Goal: Task Accomplishment & Management: Use online tool/utility

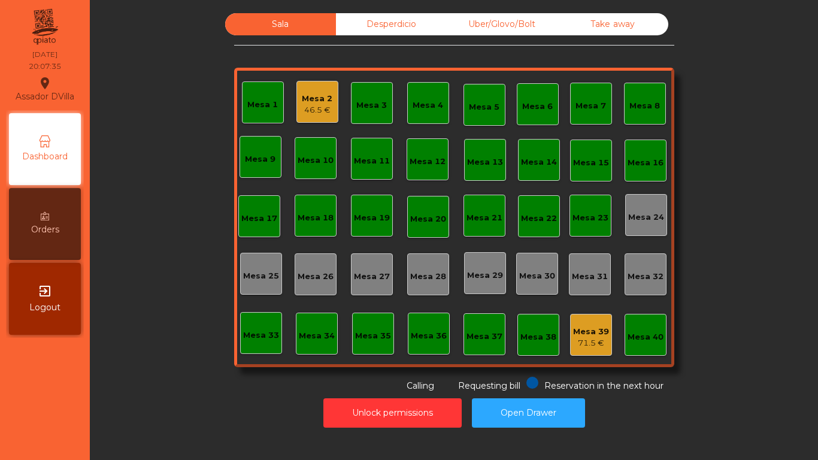
click at [515, 23] on div "Uber/Glovo/Bolt" at bounding box center [502, 24] width 111 height 22
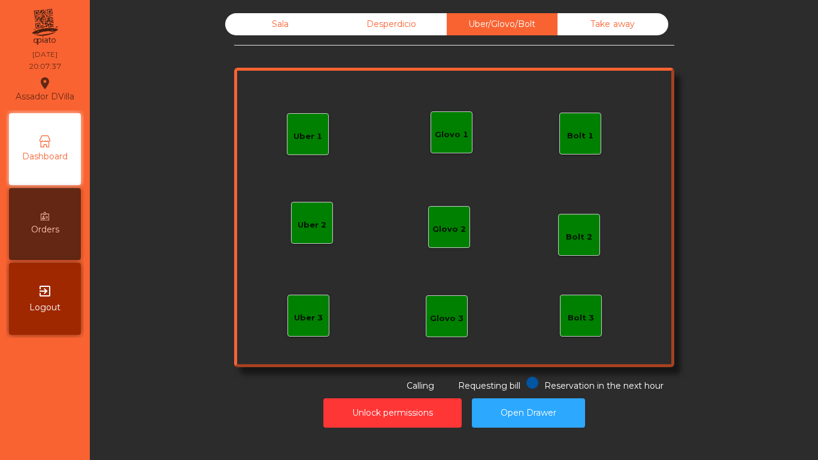
click at [593, 141] on div "Bolt 1" at bounding box center [580, 134] width 42 height 42
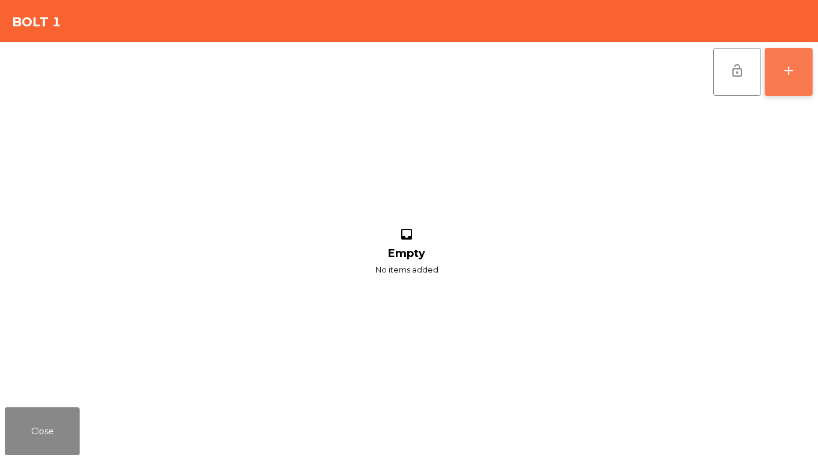
click at [790, 63] on div "add" at bounding box center [788, 70] width 14 height 14
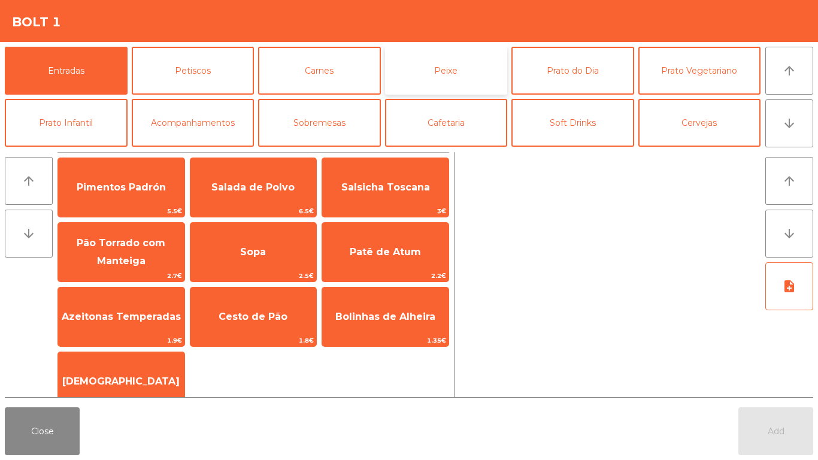
click at [450, 71] on button "Peixe" at bounding box center [446, 71] width 123 height 48
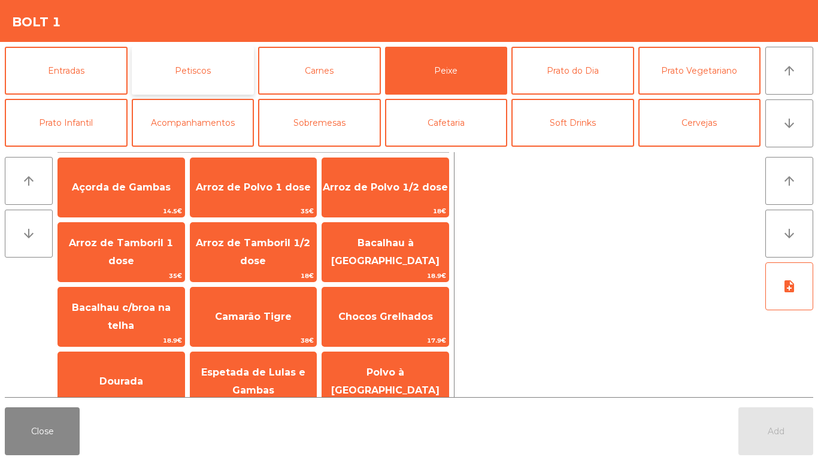
click at [199, 68] on button "Petiscos" at bounding box center [193, 71] width 123 height 48
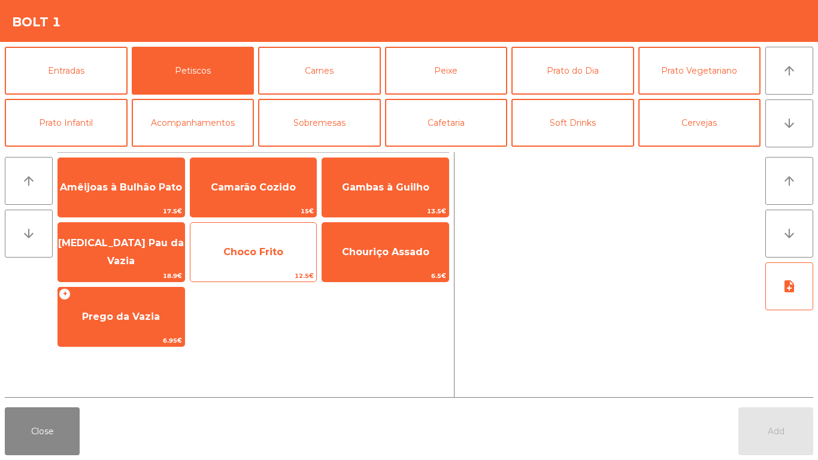
click at [250, 262] on span "Choco Frito" at bounding box center [253, 252] width 126 height 32
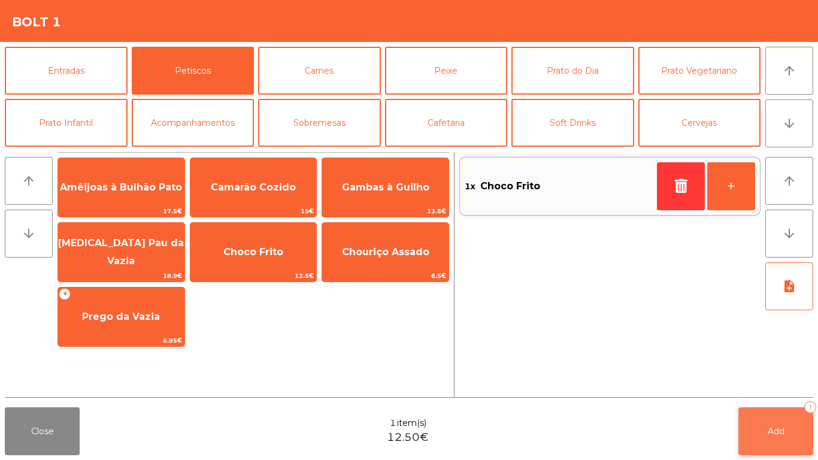
click at [781, 431] on span "Add" at bounding box center [775, 431] width 17 height 11
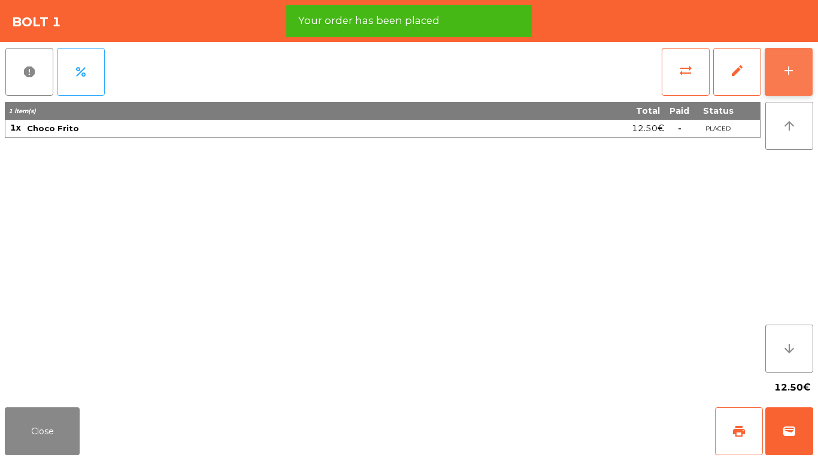
click at [804, 53] on button "add" at bounding box center [788, 72] width 48 height 48
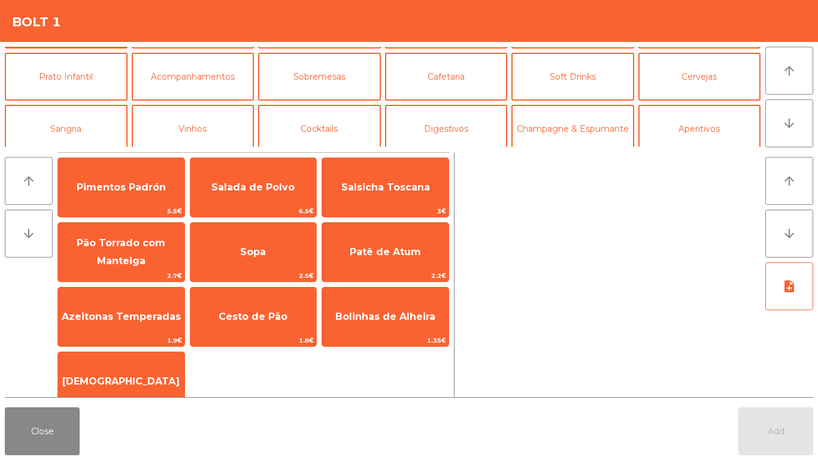
scroll to position [104, 0]
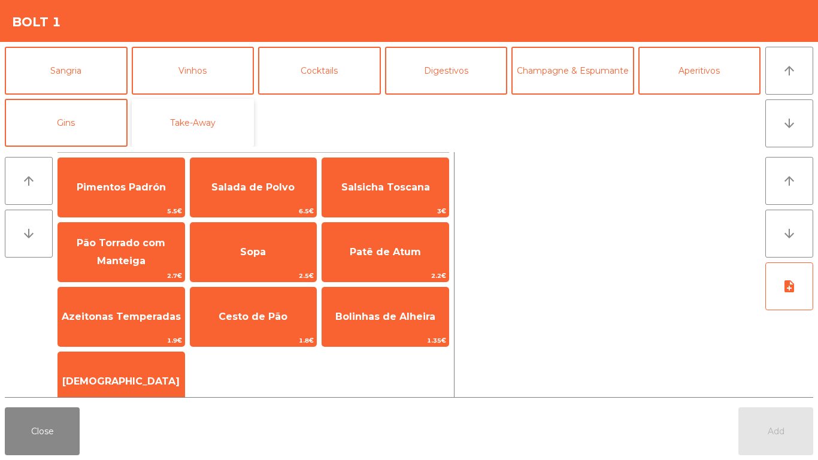
click at [197, 127] on button "Take-Away" at bounding box center [193, 123] width 123 height 48
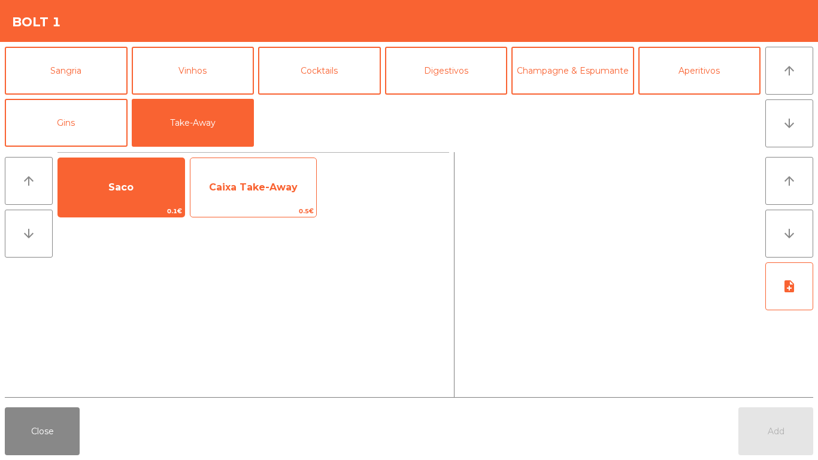
click at [250, 189] on span "Caixa Take-Away" at bounding box center [253, 186] width 89 height 11
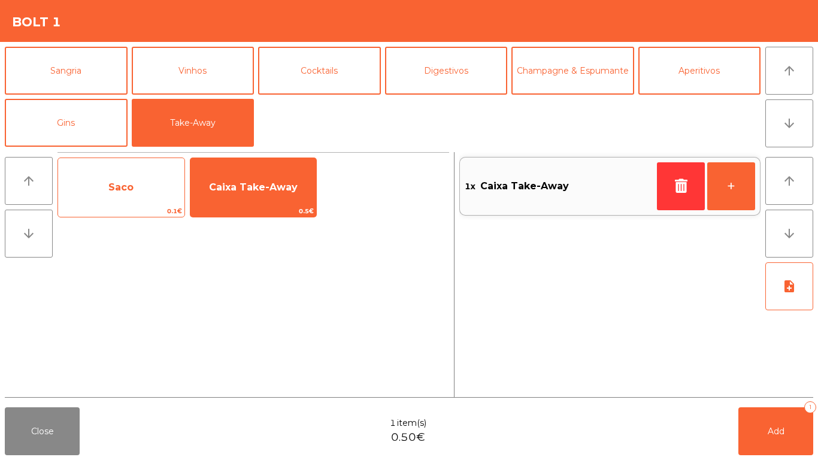
click at [115, 174] on span "Saco" at bounding box center [121, 187] width 126 height 32
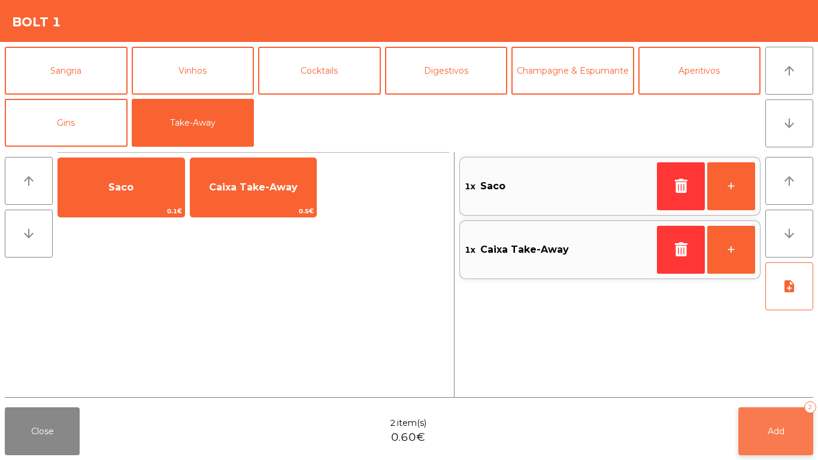
click at [786, 424] on button "Add 2" at bounding box center [775, 431] width 75 height 48
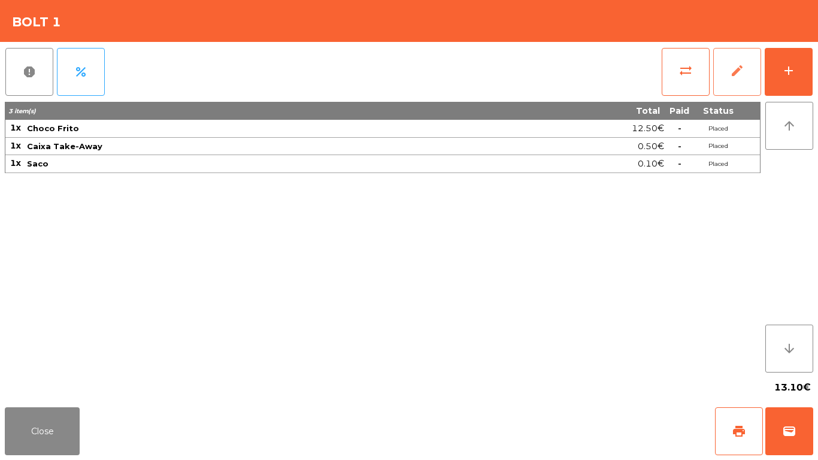
click at [737, 62] on button "edit" at bounding box center [737, 72] width 48 height 48
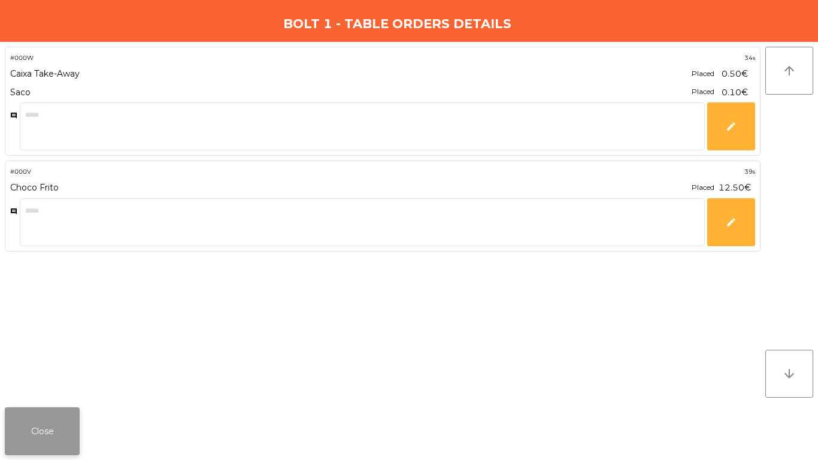
click at [39, 448] on button "Close" at bounding box center [42, 431] width 75 height 48
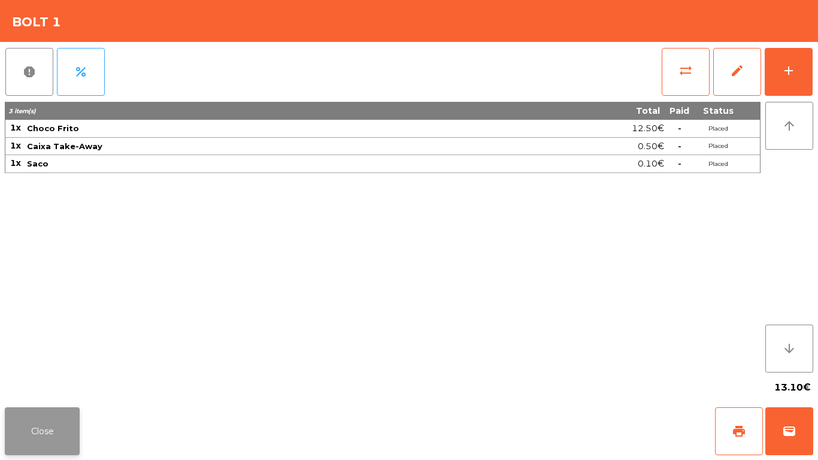
click at [29, 434] on button "Close" at bounding box center [42, 431] width 75 height 48
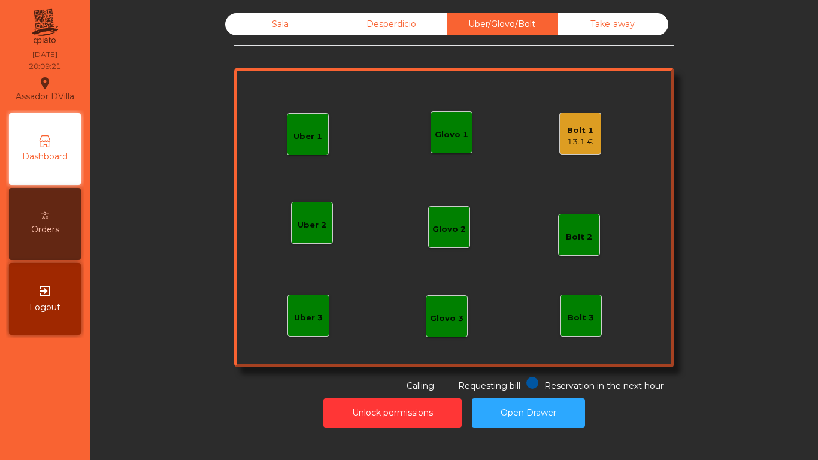
click at [249, 26] on div "Sala" at bounding box center [280, 24] width 111 height 22
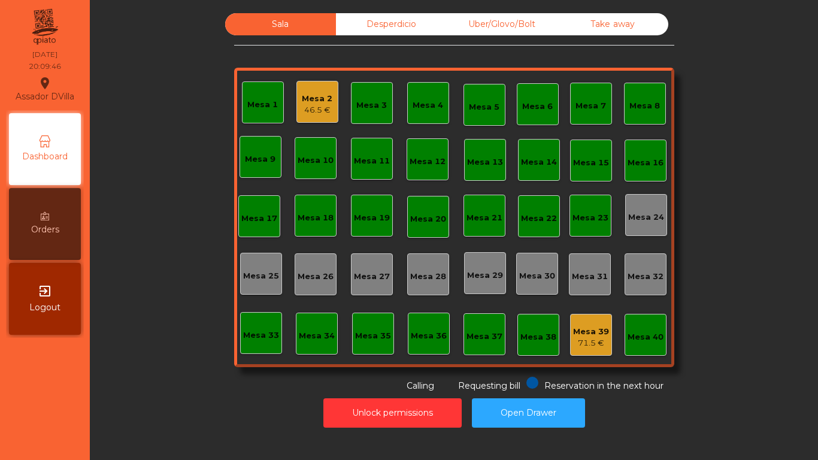
click at [508, 21] on div "Uber/Glovo/Bolt" at bounding box center [502, 24] width 111 height 22
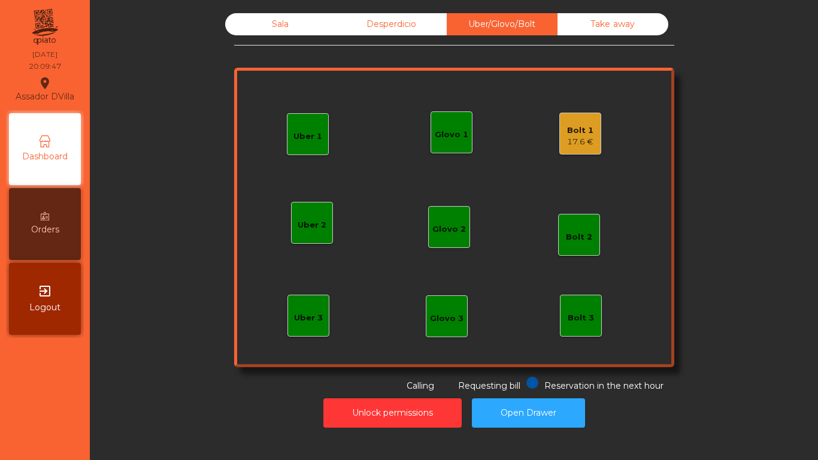
click at [585, 135] on div "Bolt 1" at bounding box center [580, 131] width 26 height 12
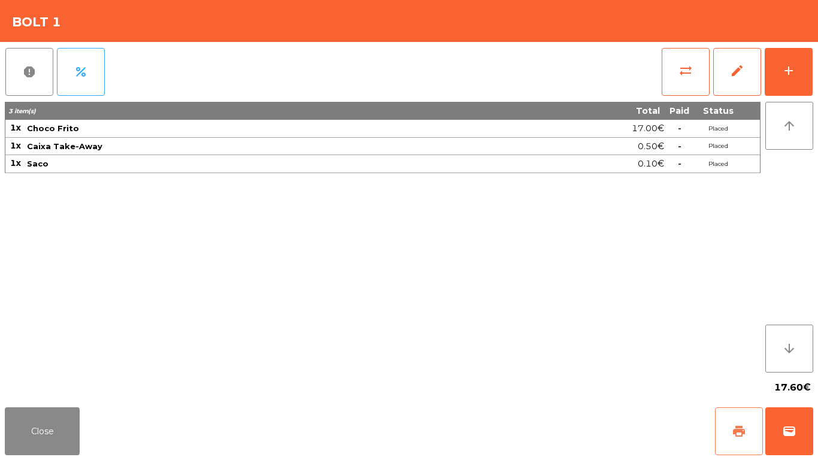
drag, startPoint x: 748, startPoint y: 431, endPoint x: 800, endPoint y: 438, distance: 52.6
click at [749, 433] on button "print" at bounding box center [739, 431] width 48 height 48
click at [801, 438] on button "wallet" at bounding box center [789, 431] width 48 height 48
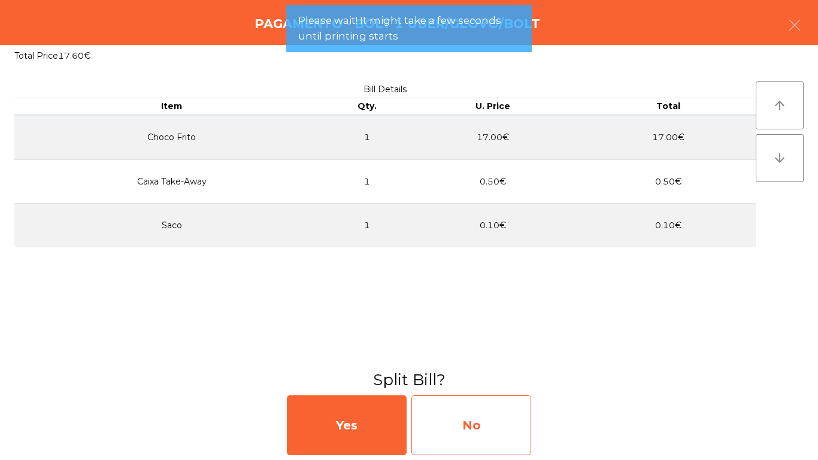
click at [469, 411] on div "No" at bounding box center [471, 425] width 120 height 60
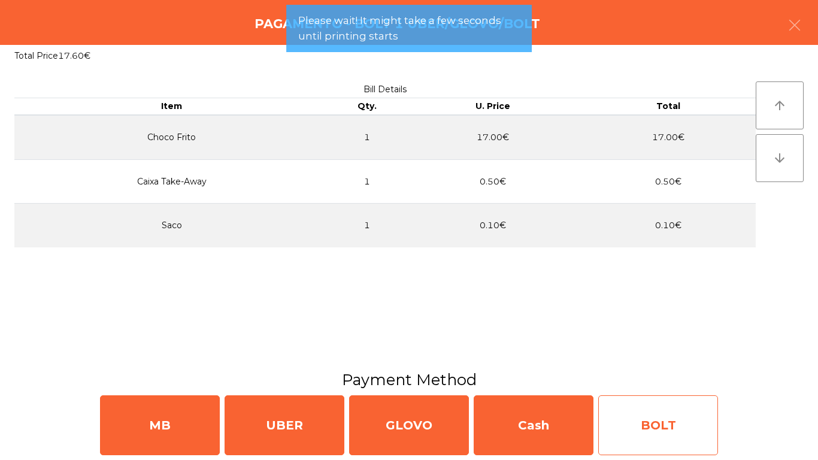
click at [619, 415] on div "BOLT" at bounding box center [658, 425] width 120 height 60
select select "**"
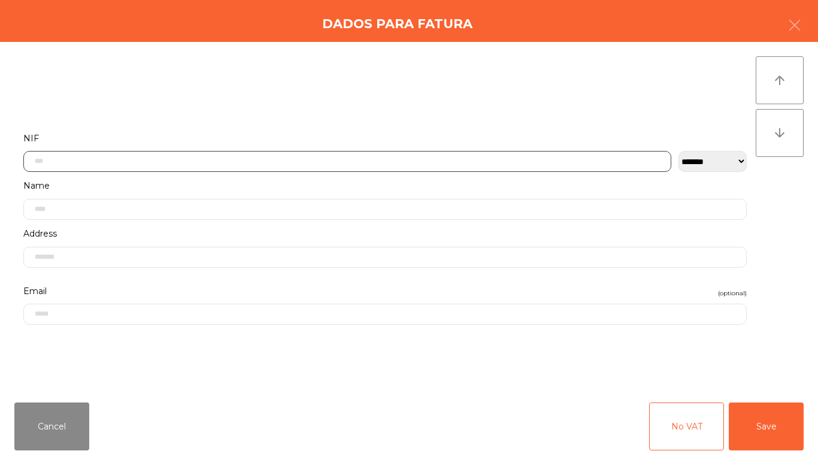
click at [310, 157] on input "text" at bounding box center [347, 161] width 648 height 21
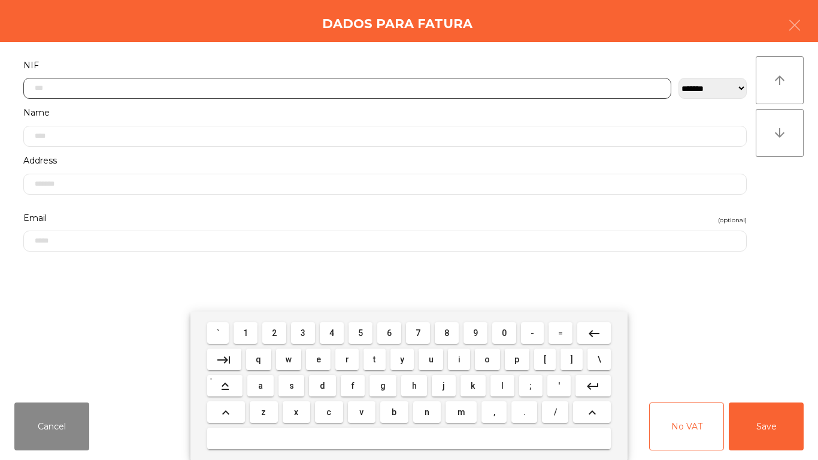
click at [368, 330] on button "5" at bounding box center [360, 333] width 24 height 22
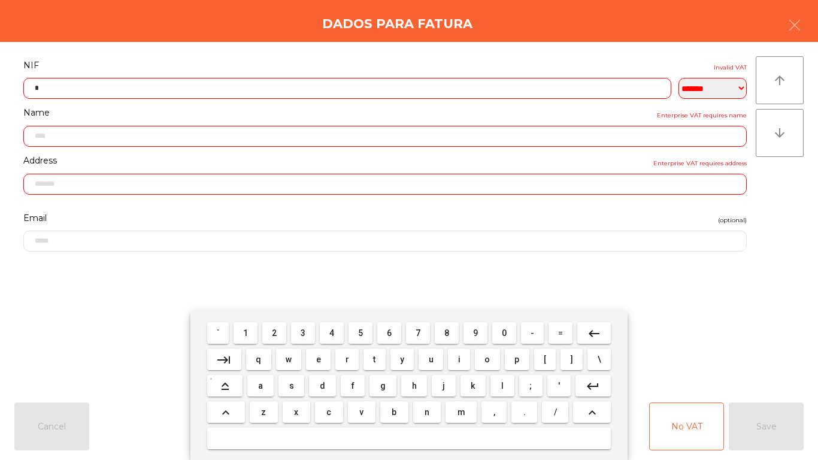
drag, startPoint x: 244, startPoint y: 336, endPoint x: 433, endPoint y: 328, distance: 188.7
click at [244, 335] on span "1" at bounding box center [245, 333] width 5 height 10
click at [424, 331] on button "7" at bounding box center [418, 333] width 24 height 22
click at [454, 329] on button "8" at bounding box center [447, 333] width 24 height 22
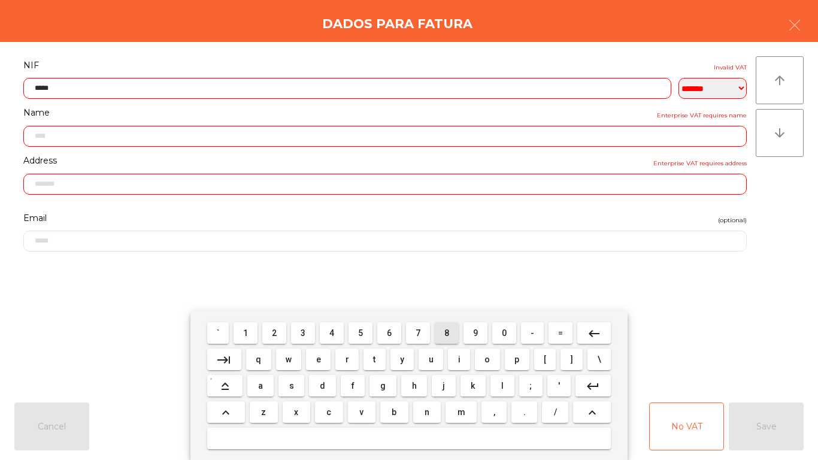
click at [454, 329] on button "8" at bounding box center [447, 333] width 24 height 22
drag, startPoint x: 329, startPoint y: 329, endPoint x: 345, endPoint y: 330, distance: 16.9
click at [330, 329] on button "4" at bounding box center [332, 333] width 24 height 22
click at [456, 330] on button "8" at bounding box center [447, 333] width 24 height 22
click at [308, 333] on button "3" at bounding box center [303, 333] width 24 height 22
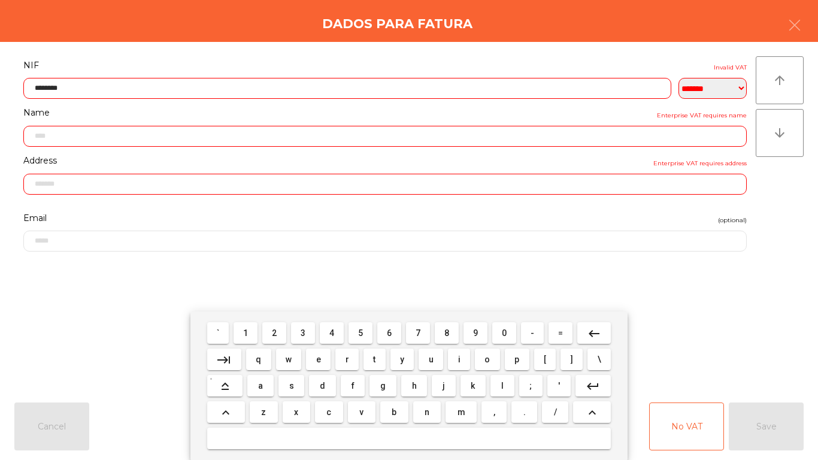
type input "*********"
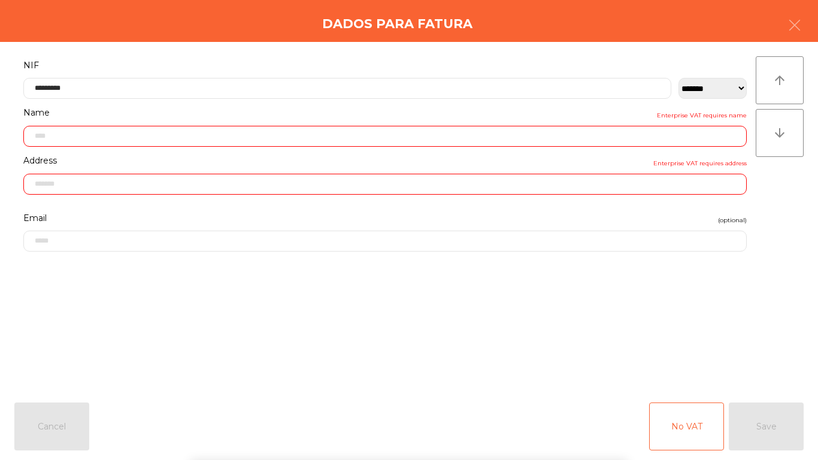
click at [320, 279] on form "**********" at bounding box center [384, 218] width 741 height 322
click at [773, 409] on div "No VAT Save" at bounding box center [726, 426] width 154 height 48
type input "**********"
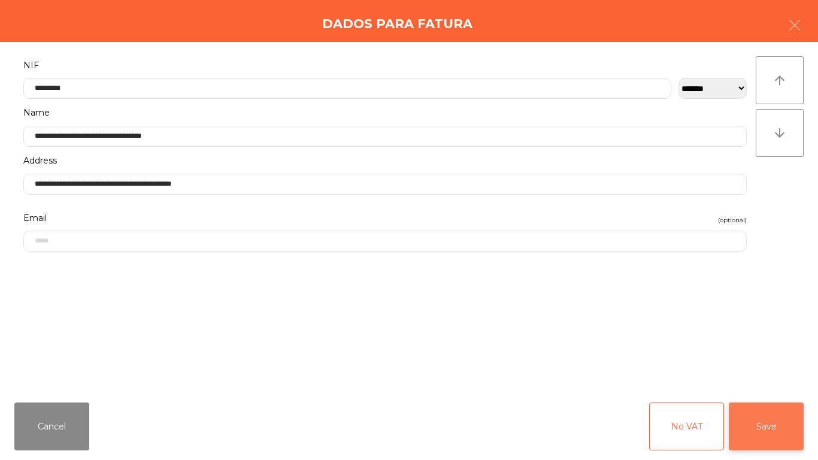
click at [770, 420] on button "Save" at bounding box center [765, 426] width 75 height 48
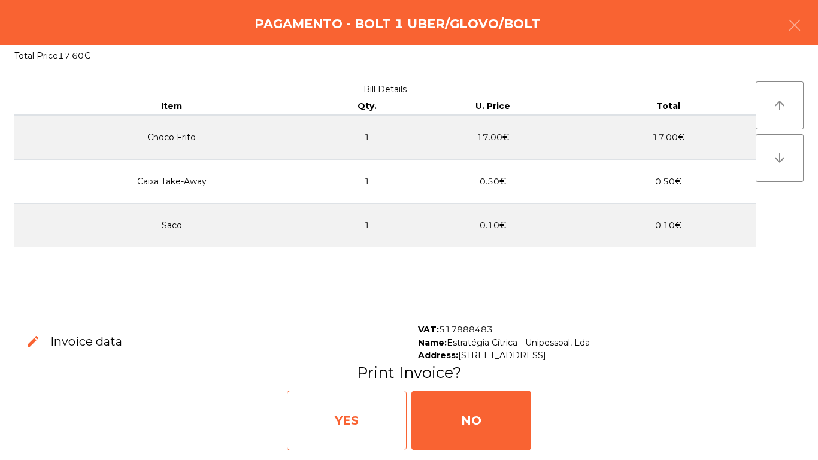
click at [381, 437] on div "YES" at bounding box center [347, 420] width 120 height 60
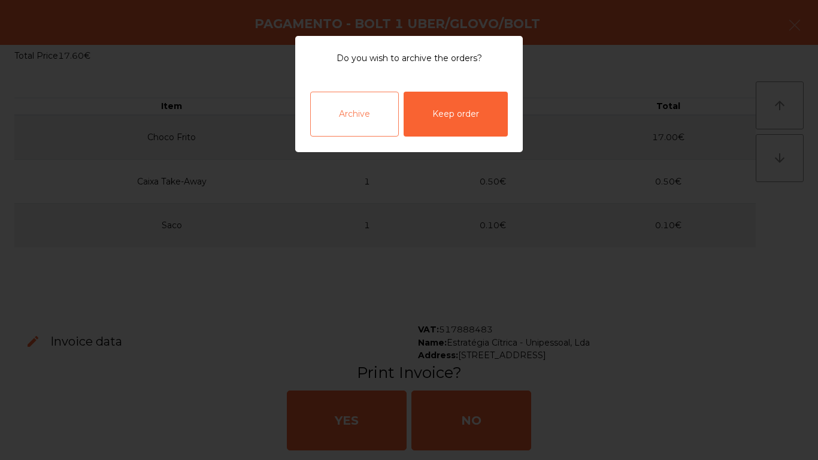
click at [328, 111] on div "Archive" at bounding box center [354, 114] width 89 height 45
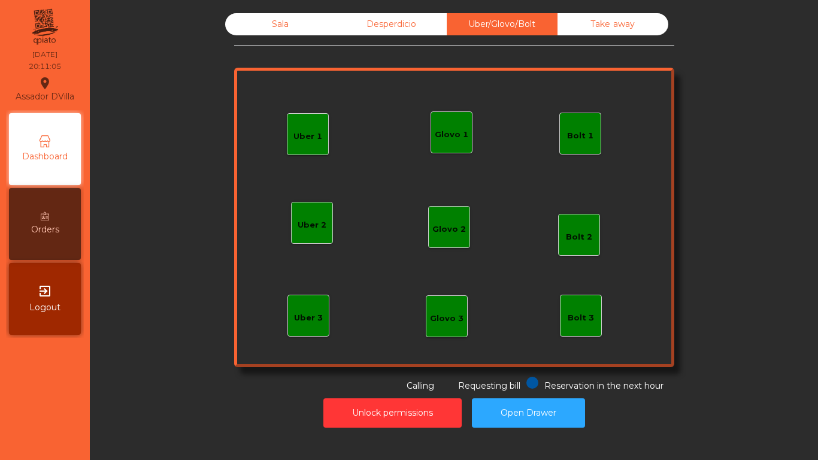
click at [260, 14] on div "Sala" at bounding box center [280, 24] width 111 height 22
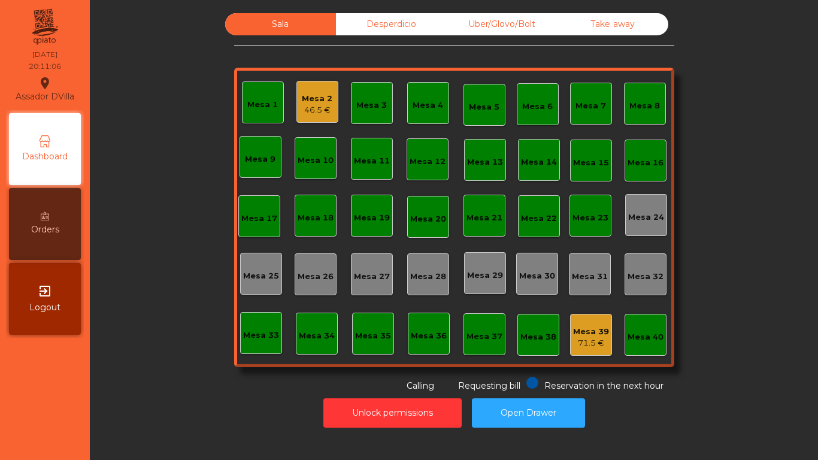
click at [308, 84] on div "Mesa 2 46.5 €" at bounding box center [317, 102] width 42 height 42
